Goal: Information Seeking & Learning: Find specific page/section

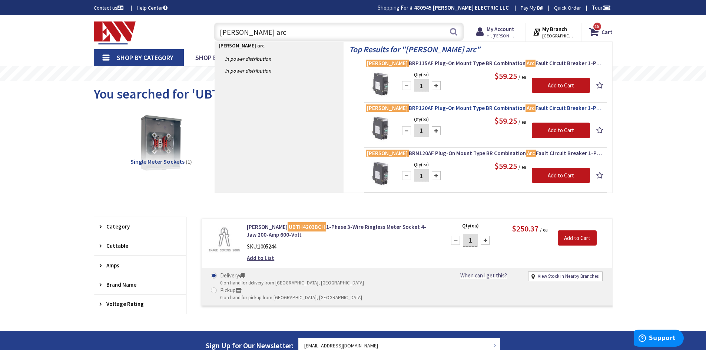
type input "eaton arc"
click at [490, 108] on span "Eaton BRP120AF Plug-On Mount Type BR Combination Arc Fault Circuit Breaker 1-Po…" at bounding box center [485, 108] width 239 height 7
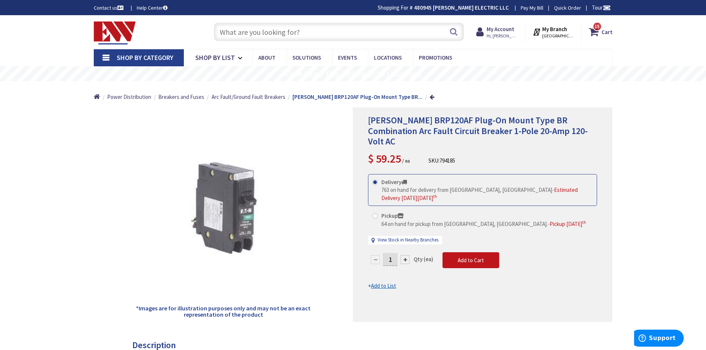
click at [297, 32] on input "text" at bounding box center [339, 32] width 250 height 19
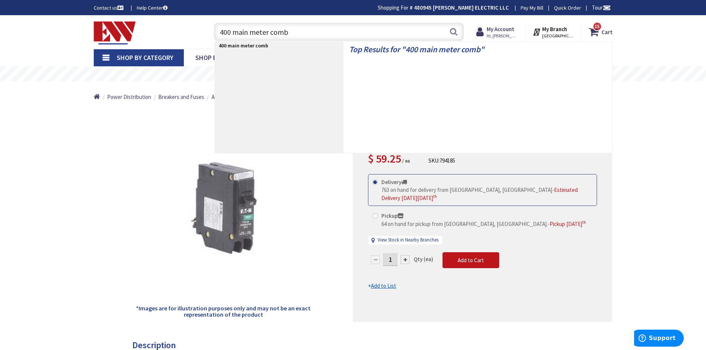
type input "400 main meter combo"
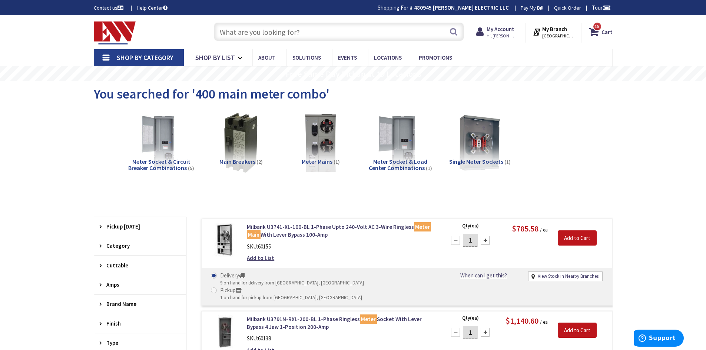
click at [317, 159] on span "Meter Mains" at bounding box center [317, 161] width 31 height 7
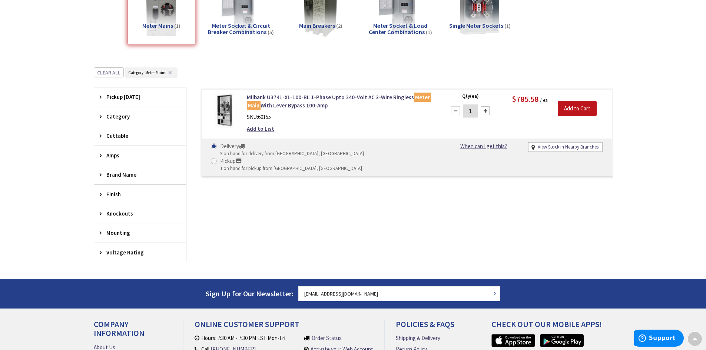
scroll to position [18, 0]
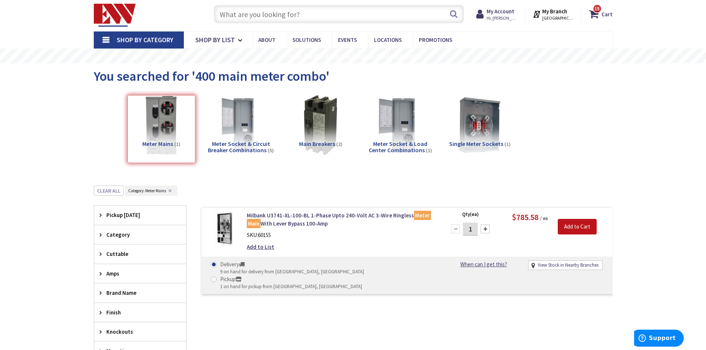
click at [254, 0] on html "Accessibility Screen-Reader Guide, Feedback, and Issue Reporting | New window L…" at bounding box center [353, 275] width 706 height 586
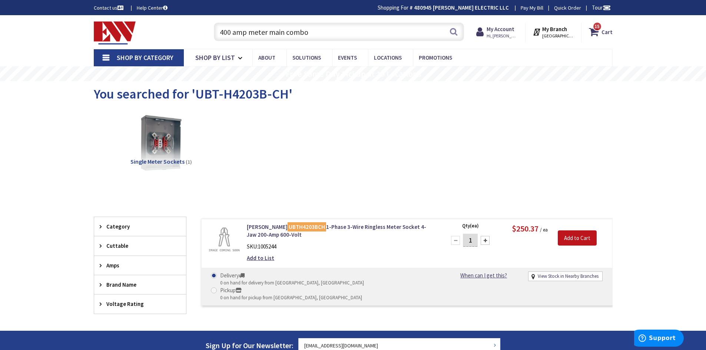
type input "400 amp meter main combo"
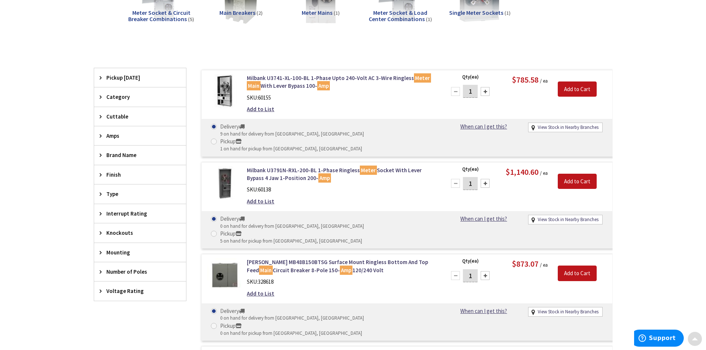
scroll to position [185, 0]
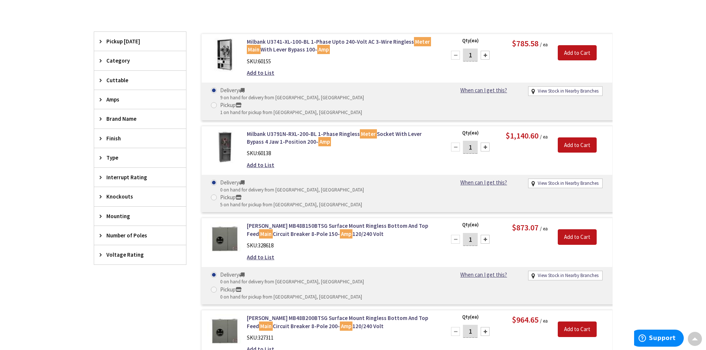
click at [125, 107] on div "Amps" at bounding box center [140, 99] width 92 height 19
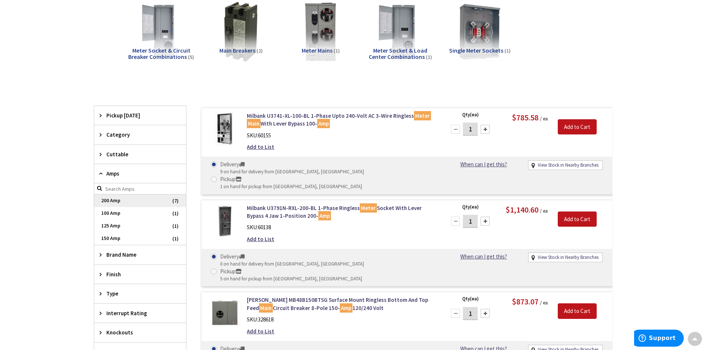
scroll to position [148, 0]
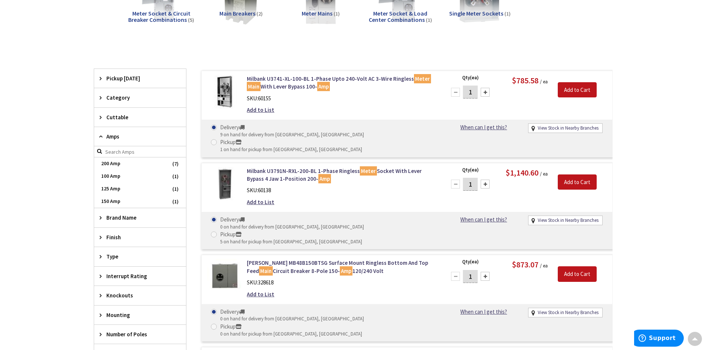
click at [117, 151] on input "search" at bounding box center [140, 151] width 92 height 11
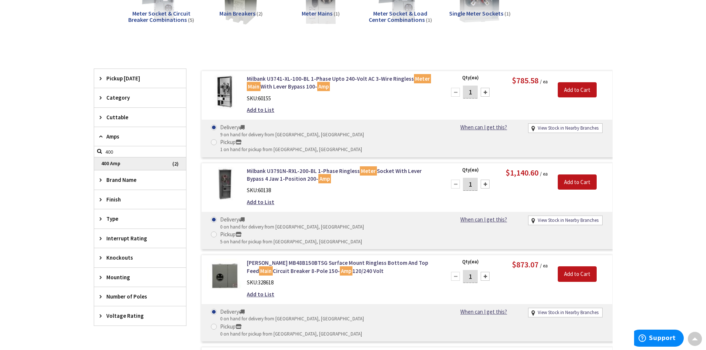
type input "400"
click at [109, 167] on span "400 Amp" at bounding box center [140, 164] width 92 height 13
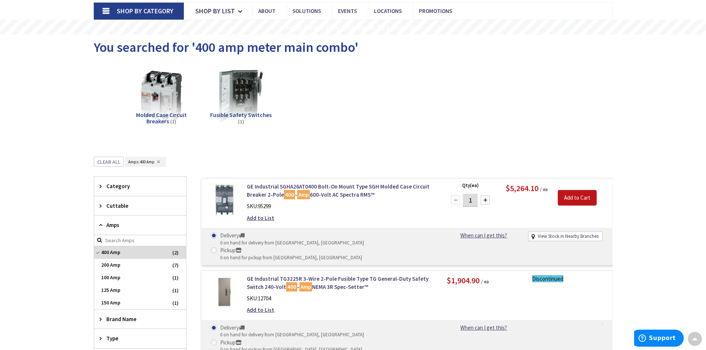
scroll to position [0, 0]
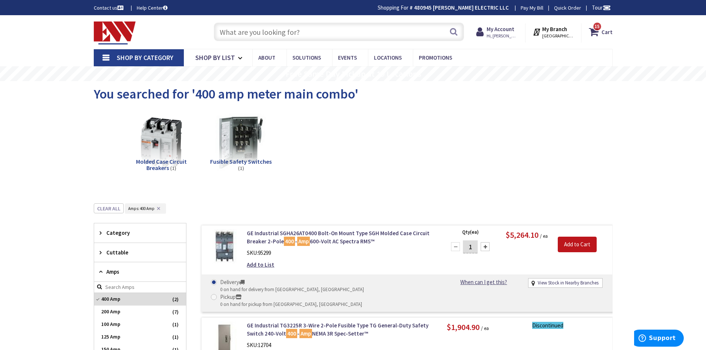
click at [289, 33] on input "text" at bounding box center [339, 32] width 250 height 19
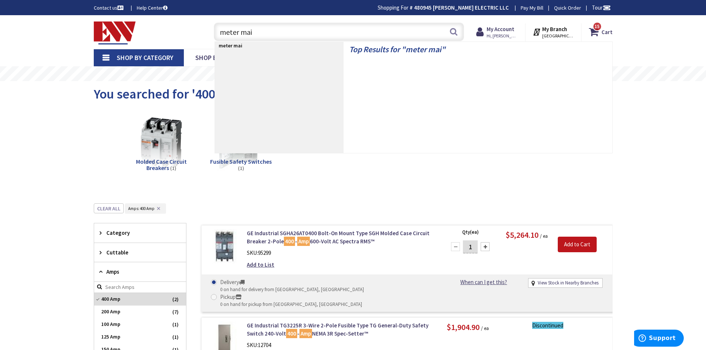
type input "meter main"
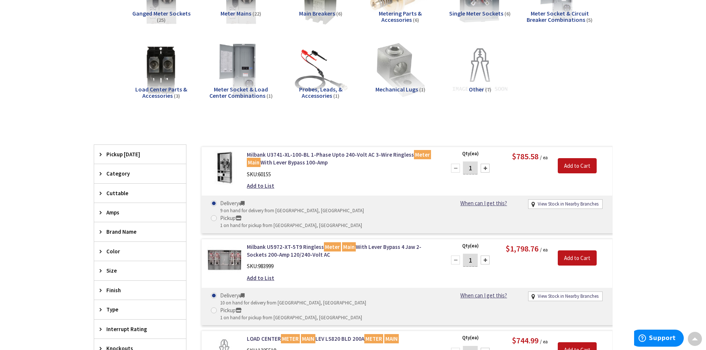
click at [110, 211] on span "Amps" at bounding box center [136, 213] width 60 height 8
click at [118, 263] on span "400 Amp" at bounding box center [140, 265] width 92 height 13
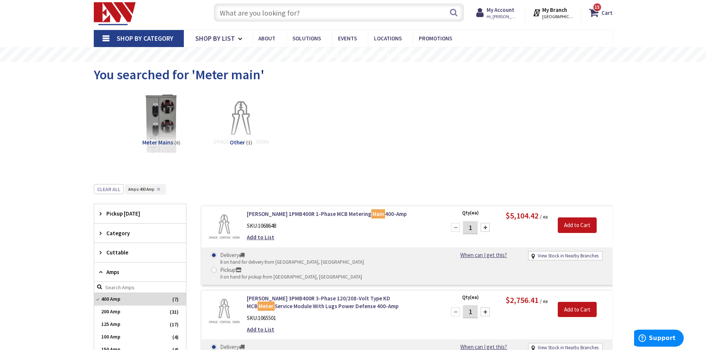
scroll to position [37, 0]
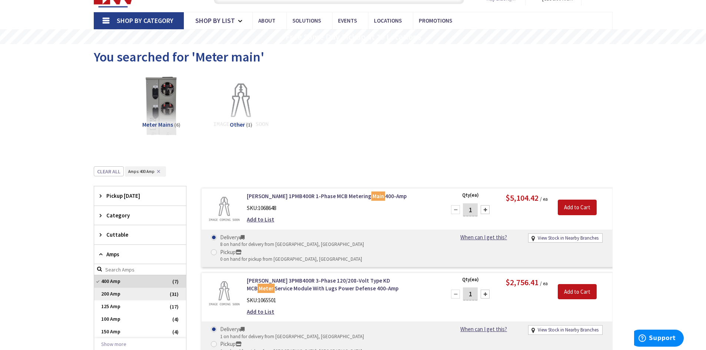
click at [116, 293] on span "200 Amp" at bounding box center [140, 294] width 92 height 13
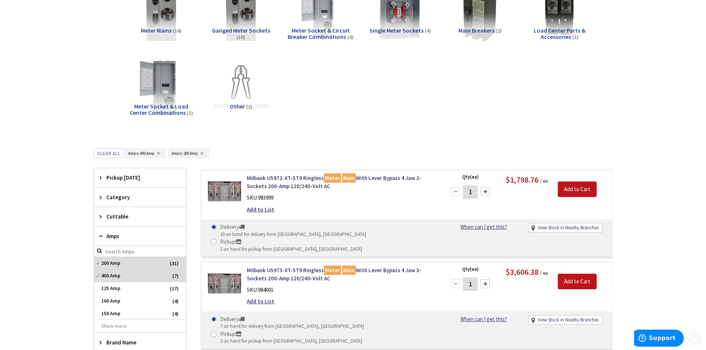
scroll to position [185, 0]
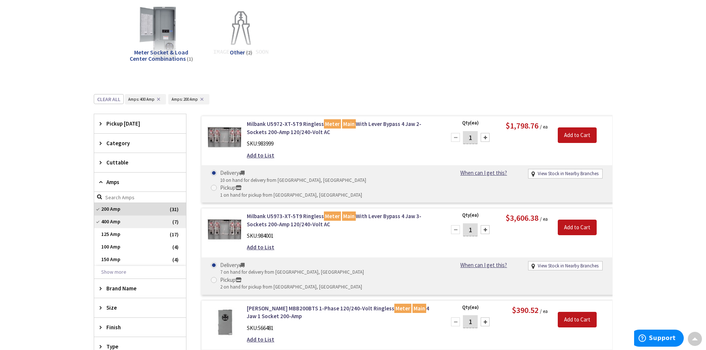
click at [116, 221] on span "400 Amp" at bounding box center [140, 222] width 92 height 13
click at [134, 169] on div "Cuttable" at bounding box center [140, 162] width 92 height 19
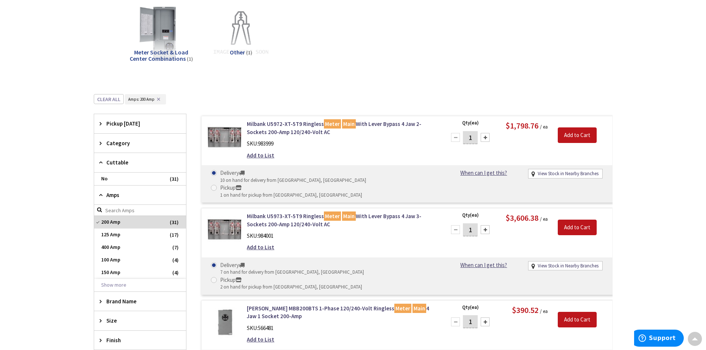
click at [142, 146] on span "Category" at bounding box center [136, 143] width 60 height 8
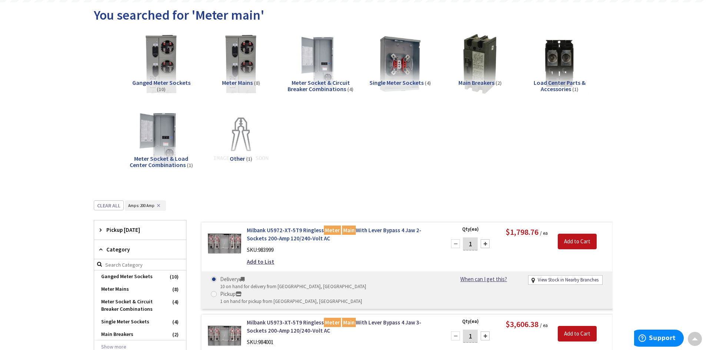
scroll to position [0, 0]
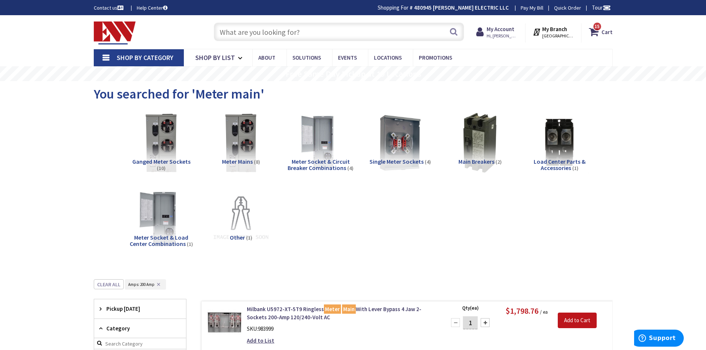
click at [332, 164] on span "Meter Socket & Circuit Breaker Combinations" at bounding box center [319, 165] width 62 height 14
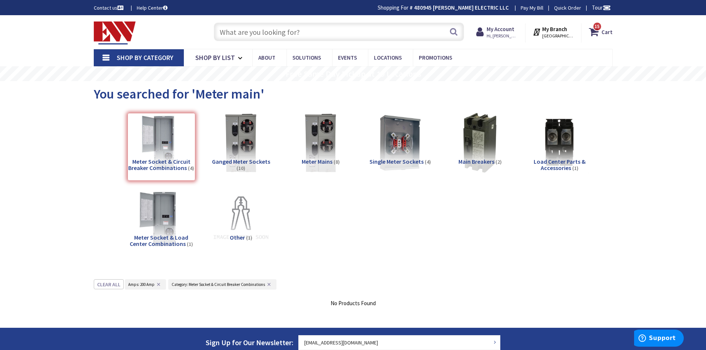
click at [384, 161] on span "Single Meter Sockets" at bounding box center [397, 161] width 54 height 7
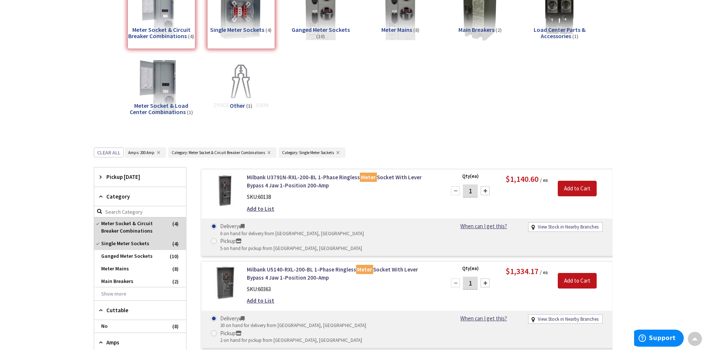
scroll to position [131, 0]
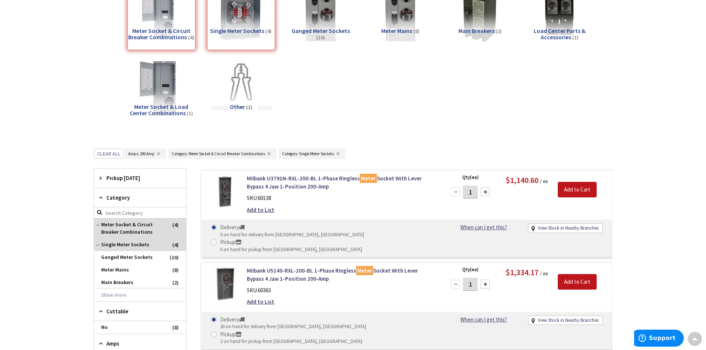
click at [243, 102] on img at bounding box center [240, 88] width 67 height 67
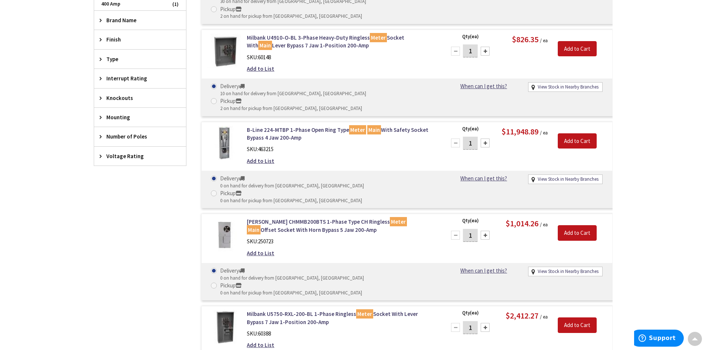
scroll to position [576, 0]
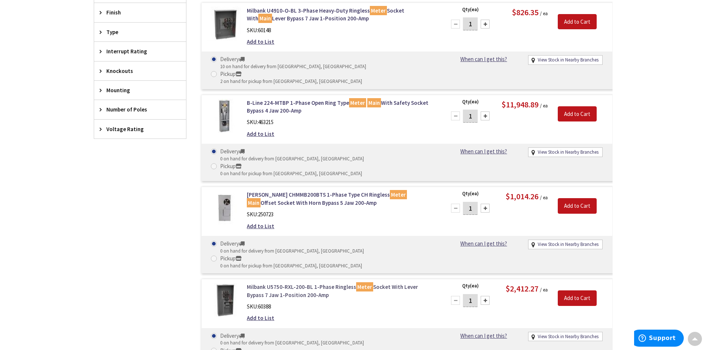
click at [277, 283] on link "Milbank U5750-RXL-200-BL 1-Phase Ringless Meter Socket With Lever Bypass 7 Jaw …" at bounding box center [341, 291] width 189 height 16
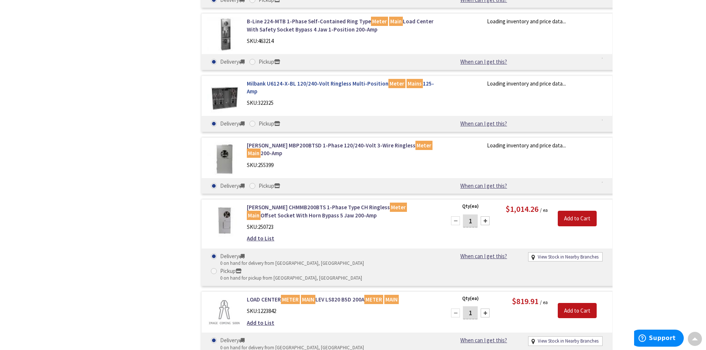
scroll to position [2575, 0]
